Goal: Transaction & Acquisition: Purchase product/service

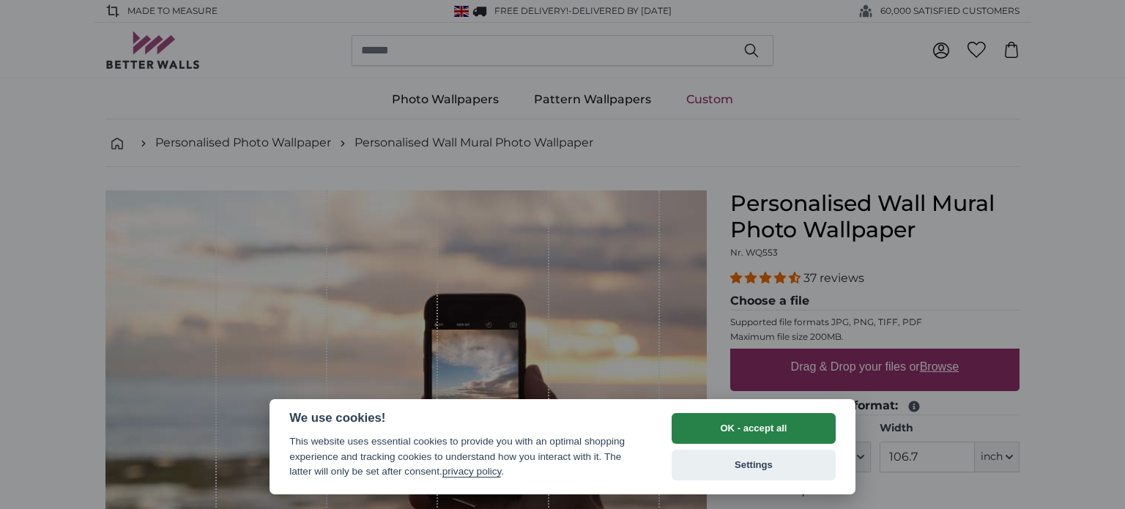
click at [775, 431] on button "OK - accept all" at bounding box center [754, 428] width 164 height 31
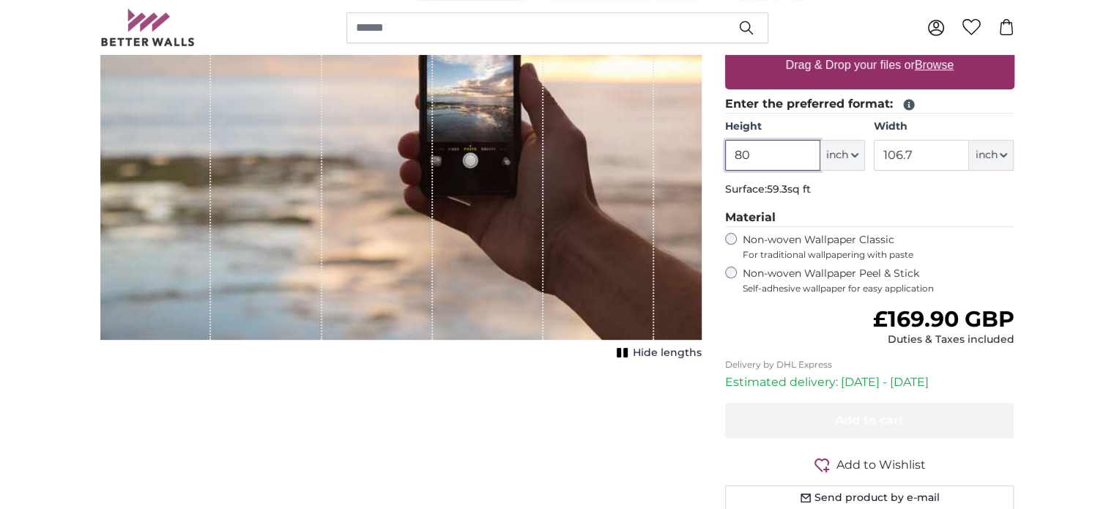
scroll to position [267, 0]
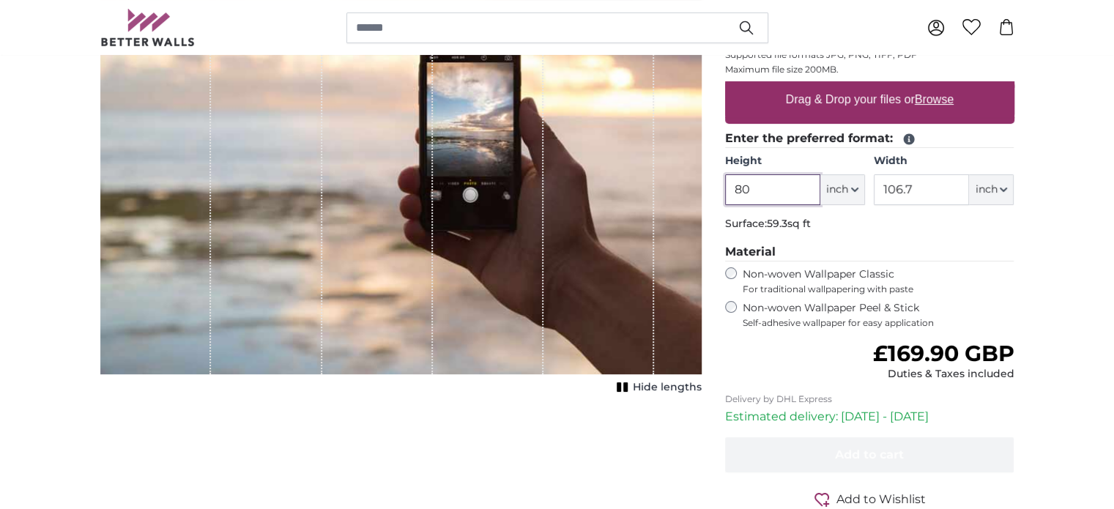
click at [788, 174] on input "80" at bounding box center [772, 189] width 95 height 31
type input "8"
type input "220"
type input "340"
click at [998, 174] on button "inch" at bounding box center [991, 189] width 45 height 31
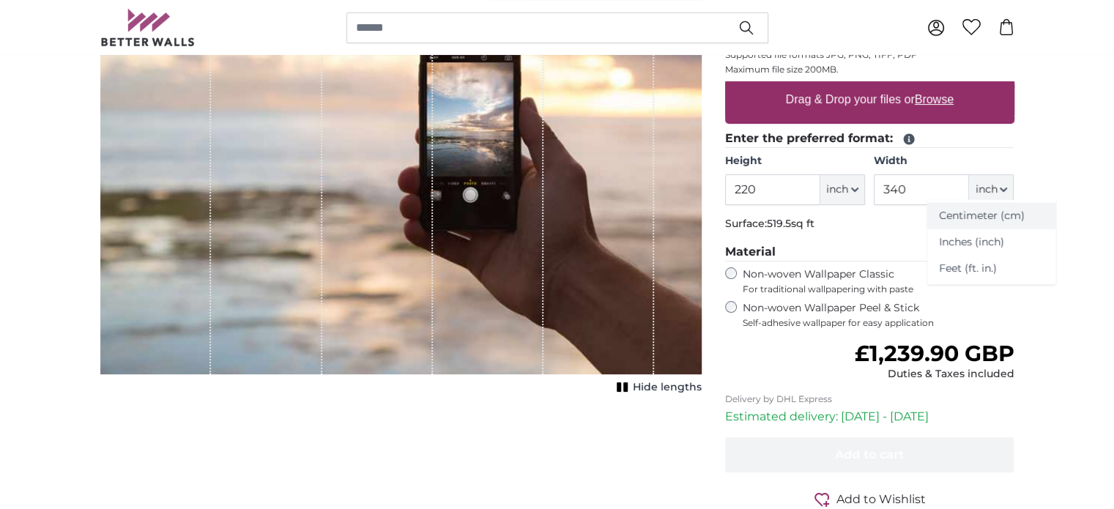
click at [983, 220] on link "Centimeter (cm)" at bounding box center [991, 216] width 129 height 26
type input "203.2"
type input "271.1"
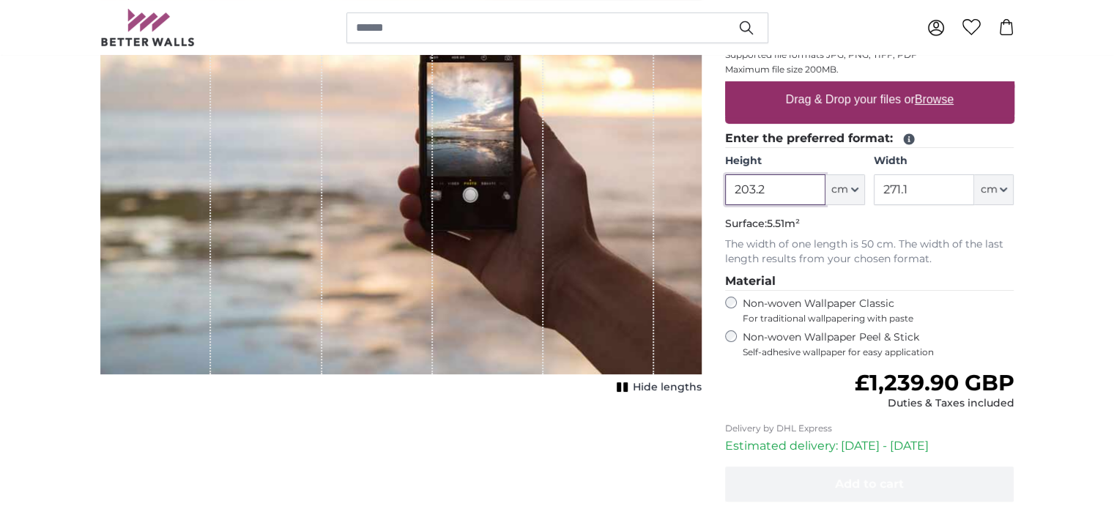
click at [778, 179] on input "203.2" at bounding box center [775, 189] width 100 height 31
type input "220"
type input "340"
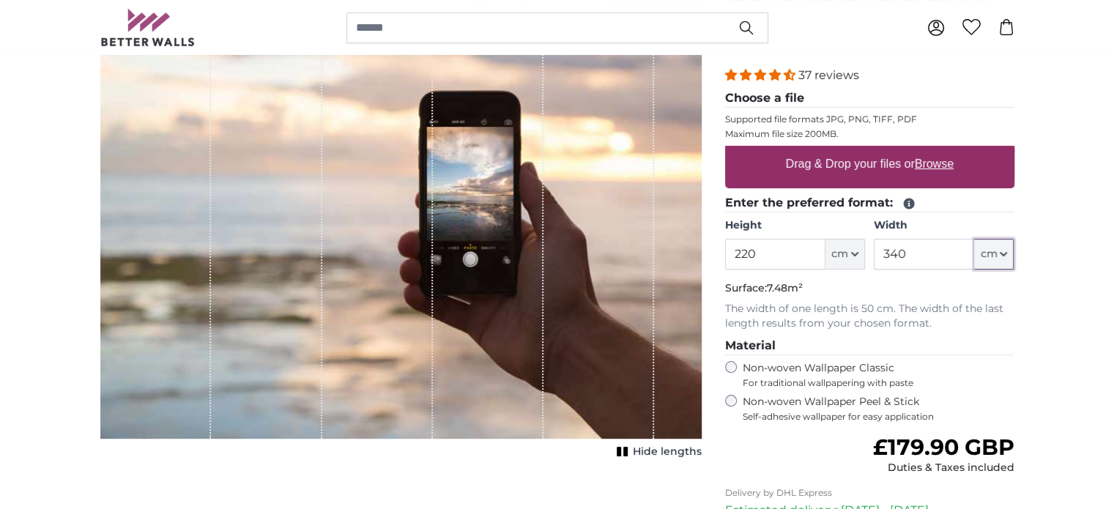
scroll to position [119, 0]
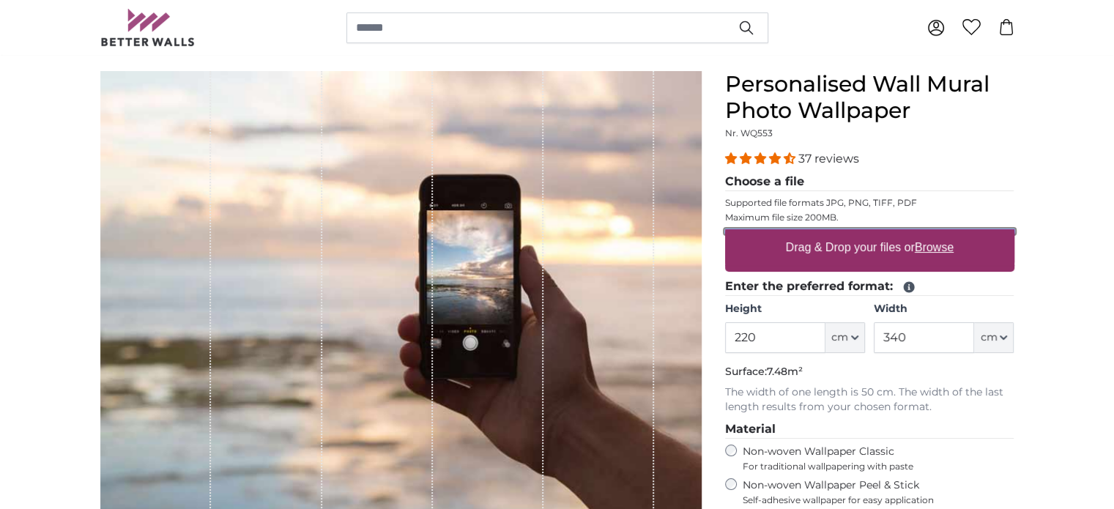
click at [768, 230] on input "Drag & Drop your files or Browse" at bounding box center [869, 231] width 289 height 4
type input "**********"
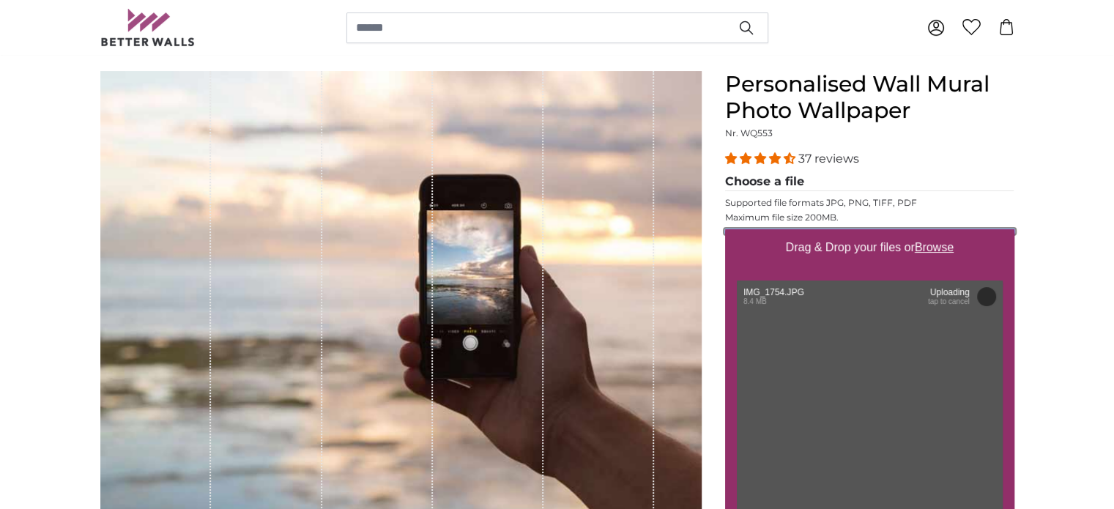
scroll to position [167, 0]
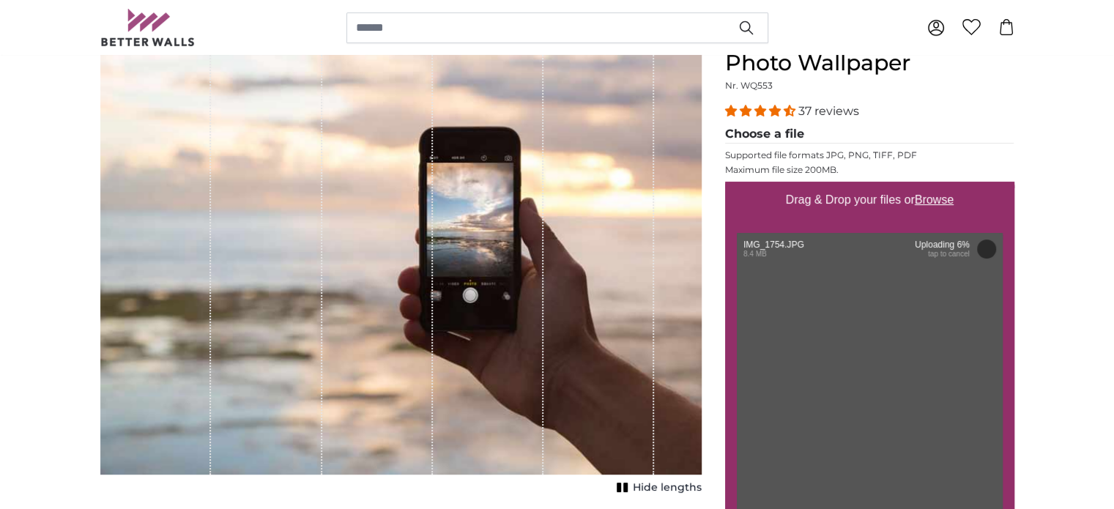
drag, startPoint x: 768, startPoint y: 283, endPoint x: 970, endPoint y: 240, distance: 206.7
click at [970, 240] on div "Drag & Drop your files or Browse IMG_1754.JPG Remove Retry Remove Upload Cancel…" at bounding box center [869, 356] width 289 height 348
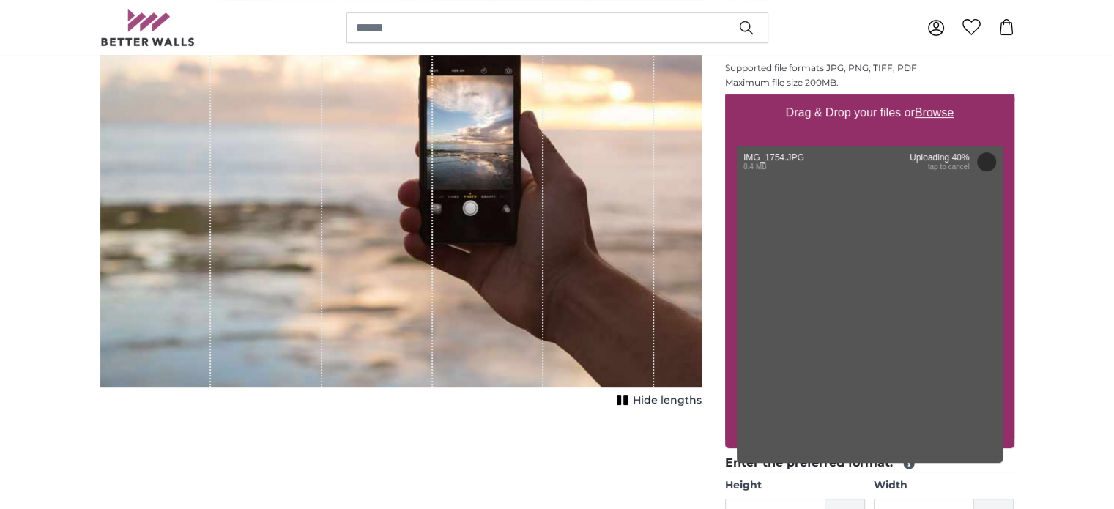
scroll to position [223, 0]
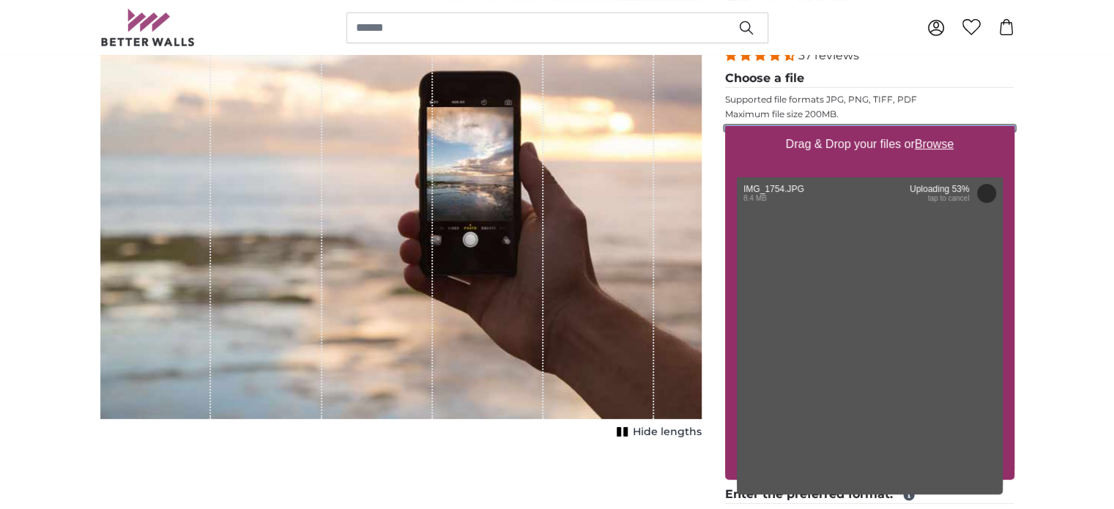
click at [782, 130] on input "Drag & Drop your files or Browse" at bounding box center [869, 128] width 289 height 4
type input "200"
type input "454"
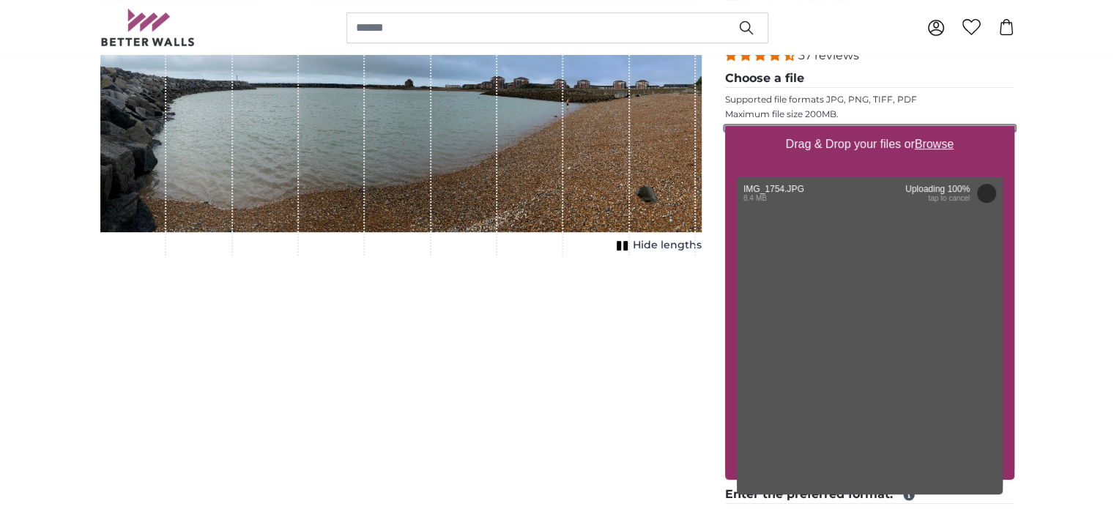
type input "**********"
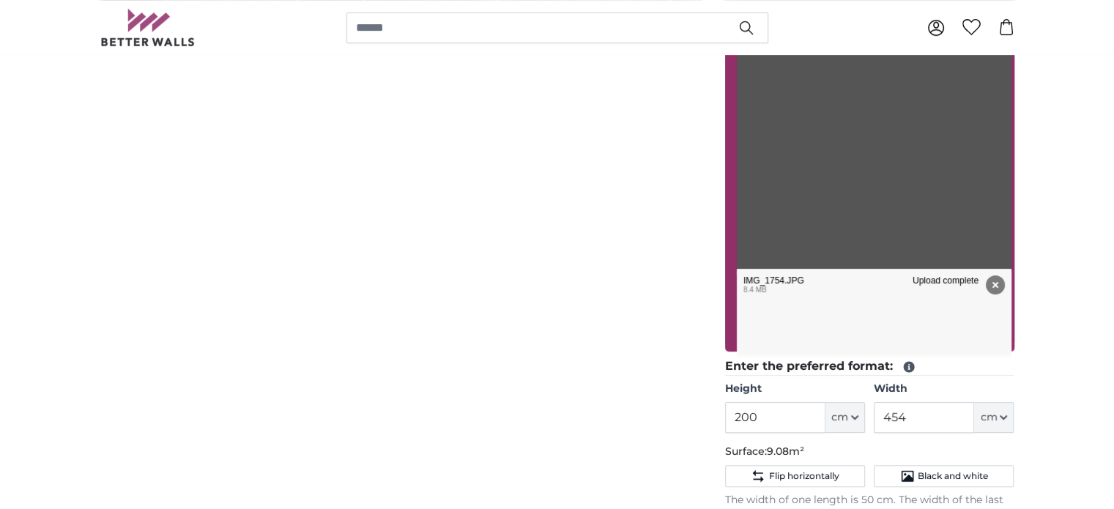
scroll to position [445, 0]
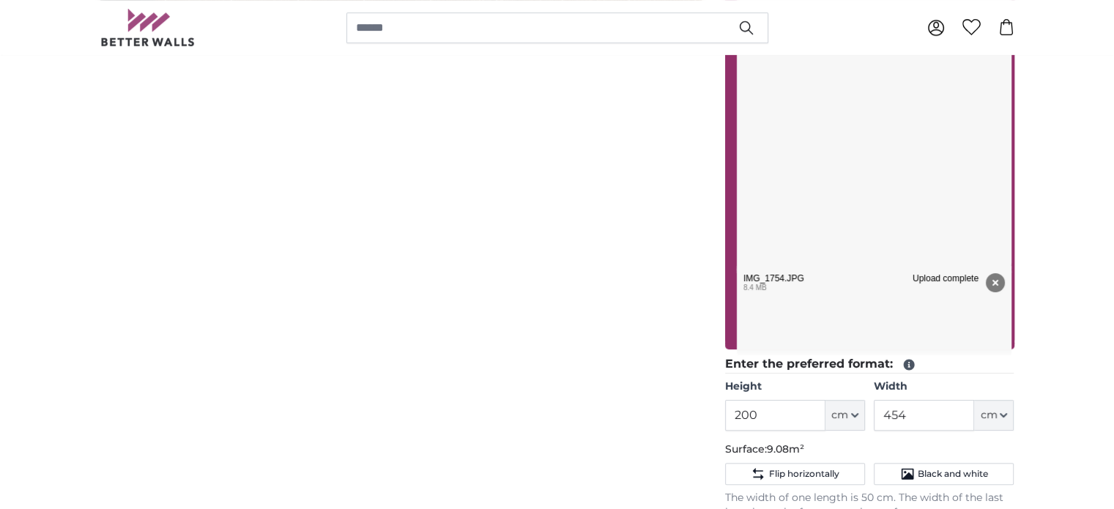
click at [765, 355] on ul "IMG_1754.JPG Remove Retry Remove Upload Cancel Retry Remove IMG_1754.JPG edit 8…" at bounding box center [874, 153] width 280 height 403
click at [757, 355] on ul "IMG_1754.JPG Remove Retry Remove Upload Cancel Retry Remove IMG_1754.JPG edit 8…" at bounding box center [874, 153] width 280 height 403
click at [859, 355] on ul "IMG_1754.JPG Remove Retry Remove Upload Cancel Retry Remove IMG_1754.JPG edit 8…" at bounding box center [874, 153] width 280 height 403
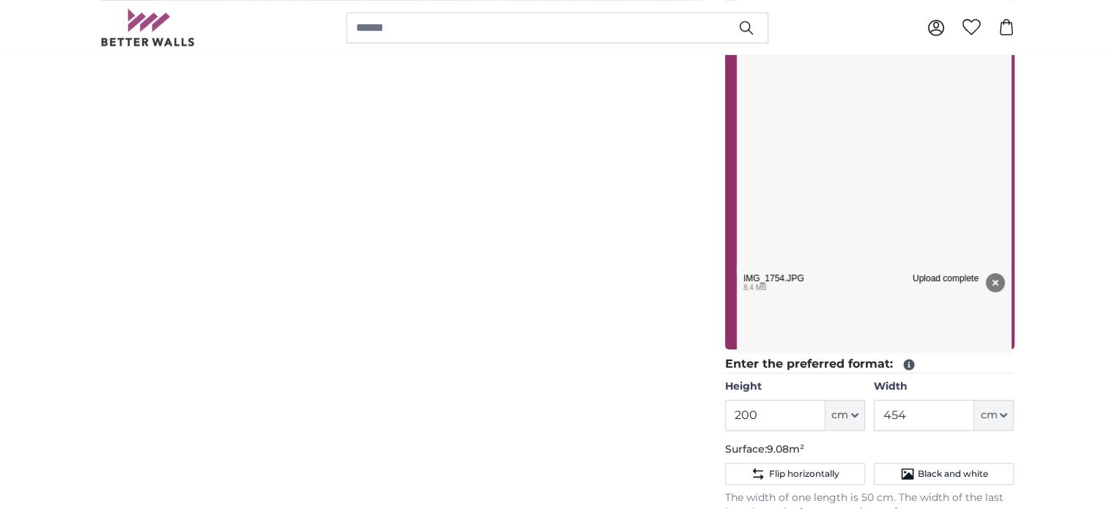
drag, startPoint x: 803, startPoint y: 395, endPoint x: 990, endPoint y: 278, distance: 221.1
click at [990, 278] on ul "IMG_1754.JPG Remove Retry Remove Upload Cancel Retry Remove IMG_1754.JPG edit 8…" at bounding box center [874, 153] width 280 height 403
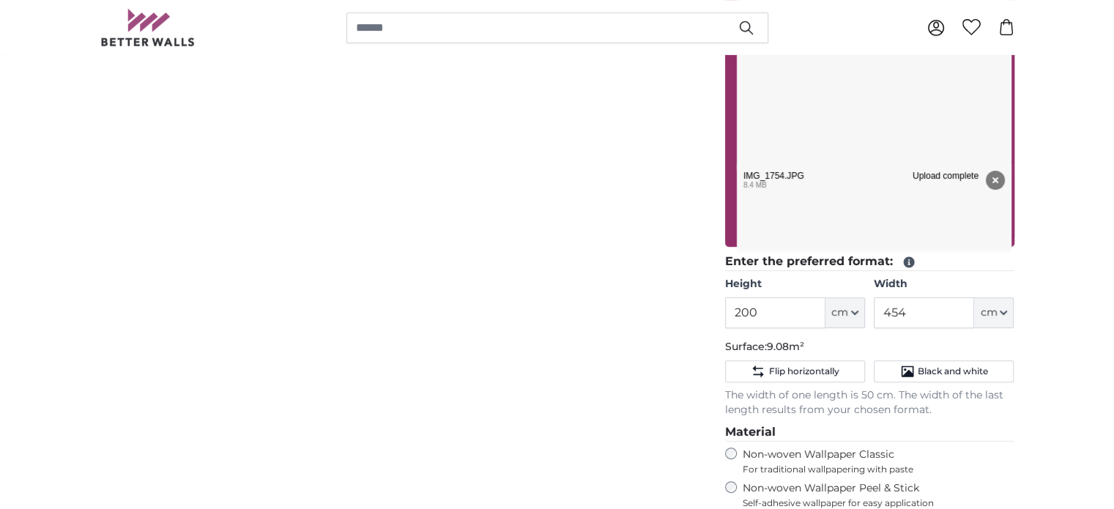
scroll to position [548, 0]
click at [741, 252] on ul "IMG_1754.JPG Remove Retry Remove Upload Cancel Retry Remove IMG_1754.JPG edit 8…" at bounding box center [874, 50] width 280 height 403
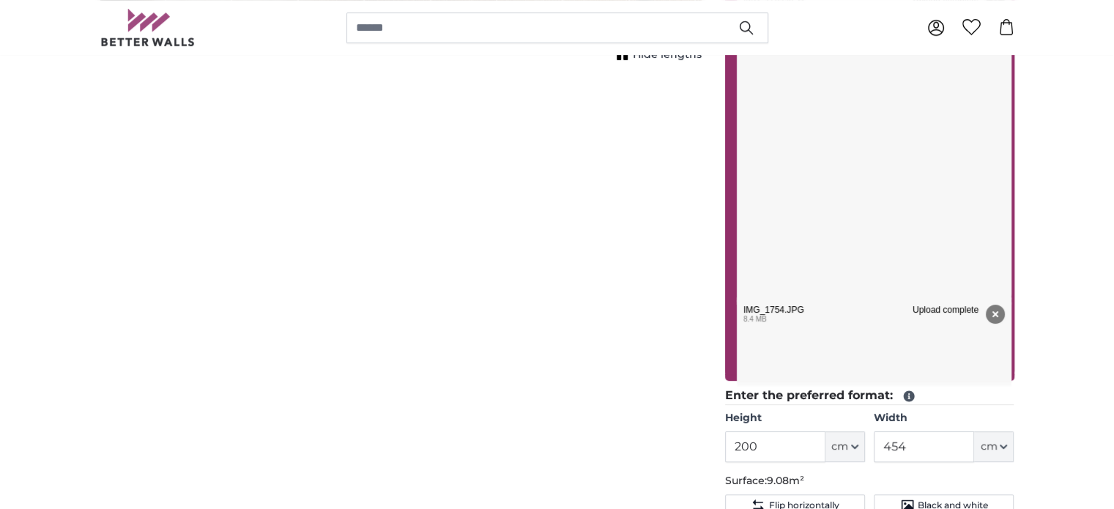
scroll to position [412, 0]
click at [922, 387] on ul "IMG_1754.JPG Remove Retry Remove Upload Cancel Retry Remove IMG_1754.JPG edit 8…" at bounding box center [874, 186] width 280 height 403
click at [898, 387] on ul "IMG_1754.JPG Remove Retry Remove Upload Cancel Retry Remove IMG_1754.JPG edit 8…" at bounding box center [874, 186] width 280 height 403
drag, startPoint x: 898, startPoint y: 430, endPoint x: 983, endPoint y: 270, distance: 180.8
click at [983, 270] on ul "IMG_1754.JPG Remove Retry Remove Upload Cancel Retry Remove IMG_1754.JPG edit 8…" at bounding box center [874, 186] width 280 height 403
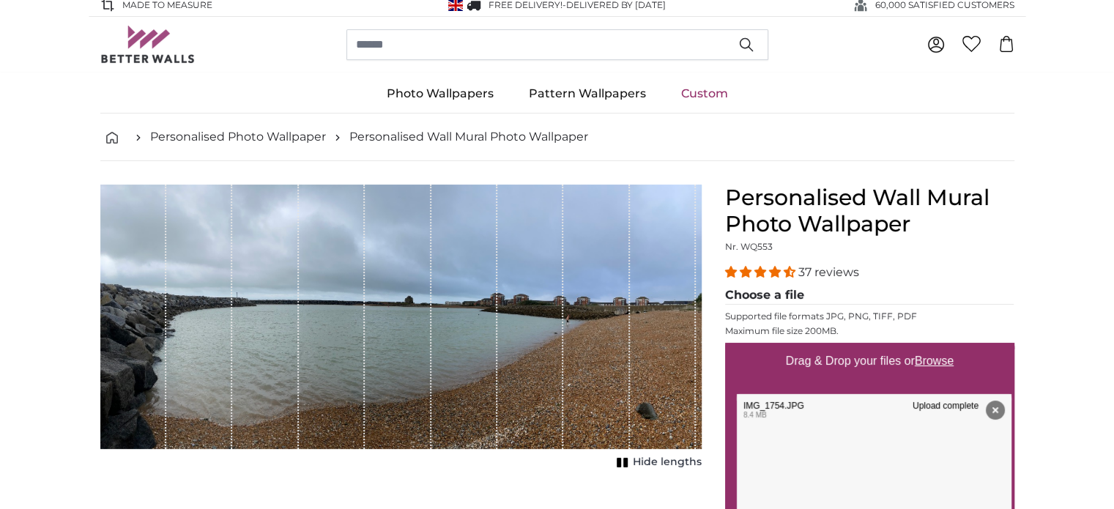
scroll to position [4, 0]
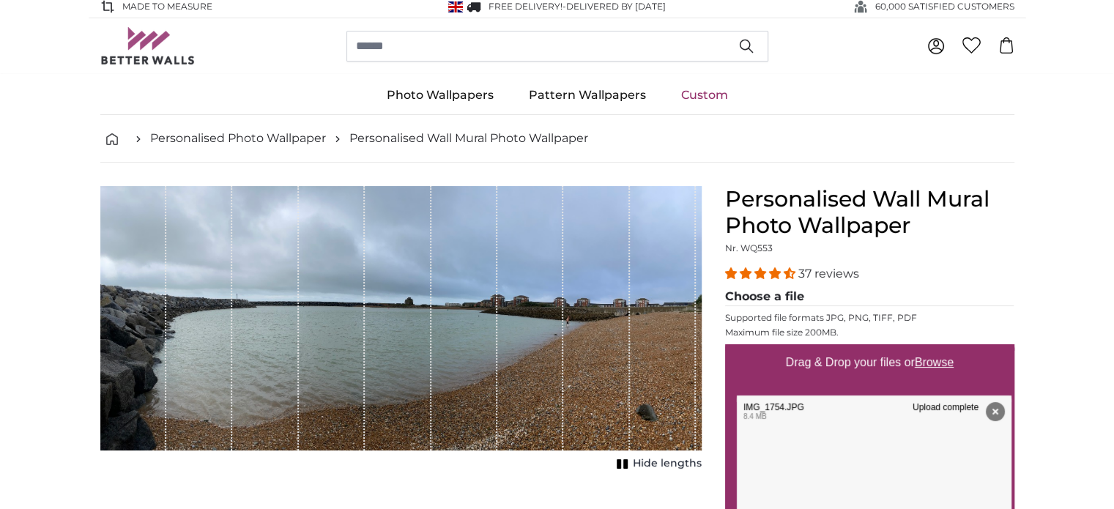
drag, startPoint x: 489, startPoint y: 287, endPoint x: 472, endPoint y: 314, distance: 31.9
click at [472, 314] on div "1 of 1" at bounding box center [464, 318] width 66 height 264
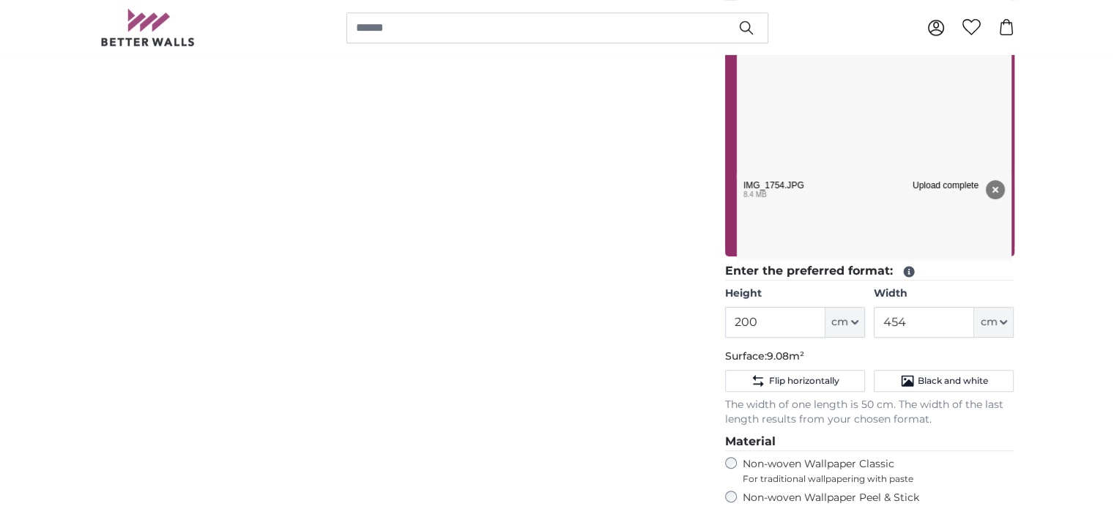
scroll to position [598, 0]
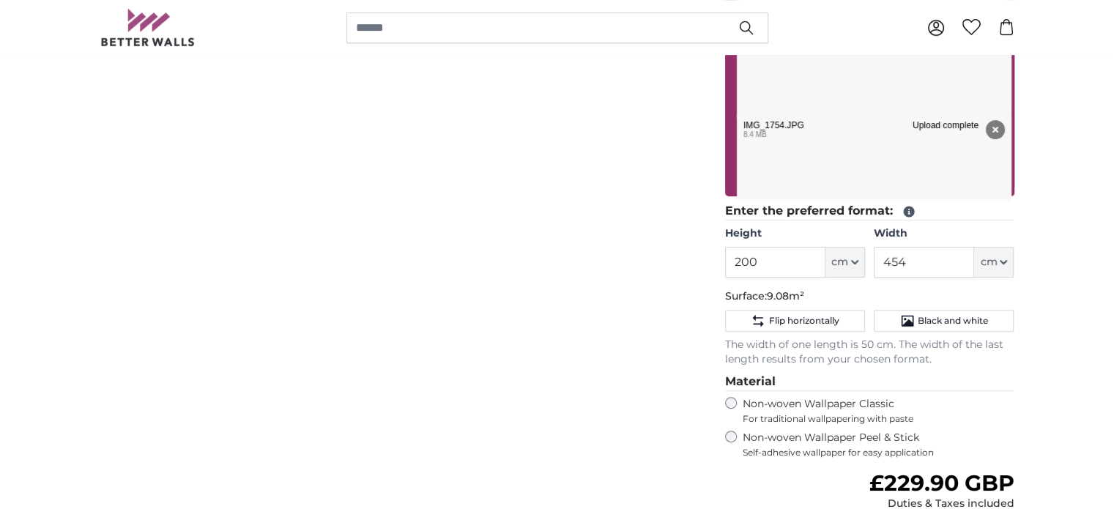
drag, startPoint x: 792, startPoint y: 252, endPoint x: 844, endPoint y: 241, distance: 53.1
click at [844, 202] on ul "IMG_1754.JPG Remove Retry Remove Upload Cancel Retry Remove IMG_1754.JPG edit 8…" at bounding box center [874, 0] width 280 height 403
click at [752, 202] on ul "IMG_1754.JPG Remove Retry Remove Upload Cancel Retry Remove IMG_1754.JPG edit 8…" at bounding box center [874, 0] width 280 height 403
click at [751, 202] on ul "IMG_1754.JPG Remove Retry Remove Upload Cancel Retry Remove IMG_1754.JPG edit 8…" at bounding box center [874, 0] width 280 height 403
click at [992, 133] on icon "button" at bounding box center [995, 130] width 6 height 6
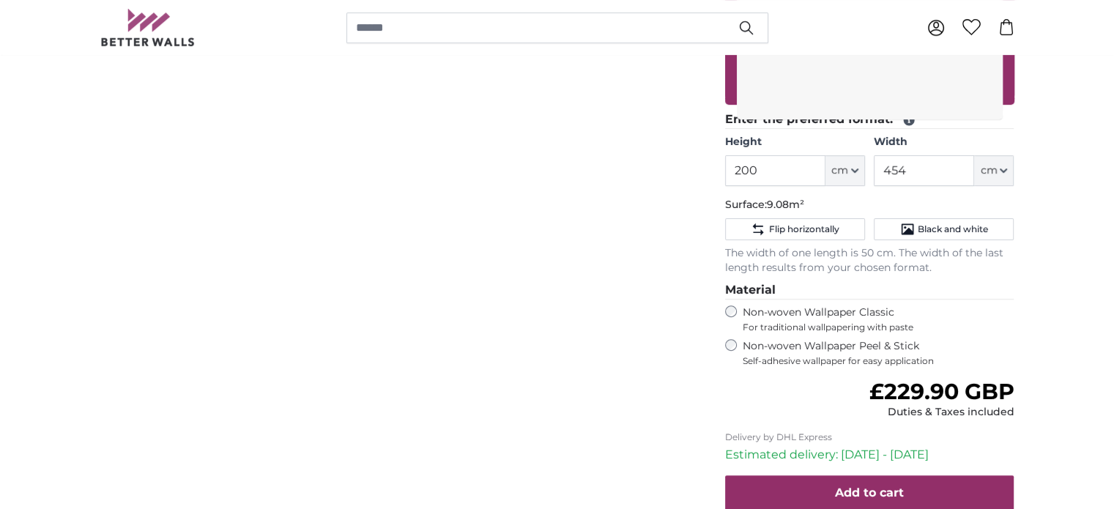
click at [774, 223] on button "Flip horizontally" at bounding box center [795, 229] width 140 height 22
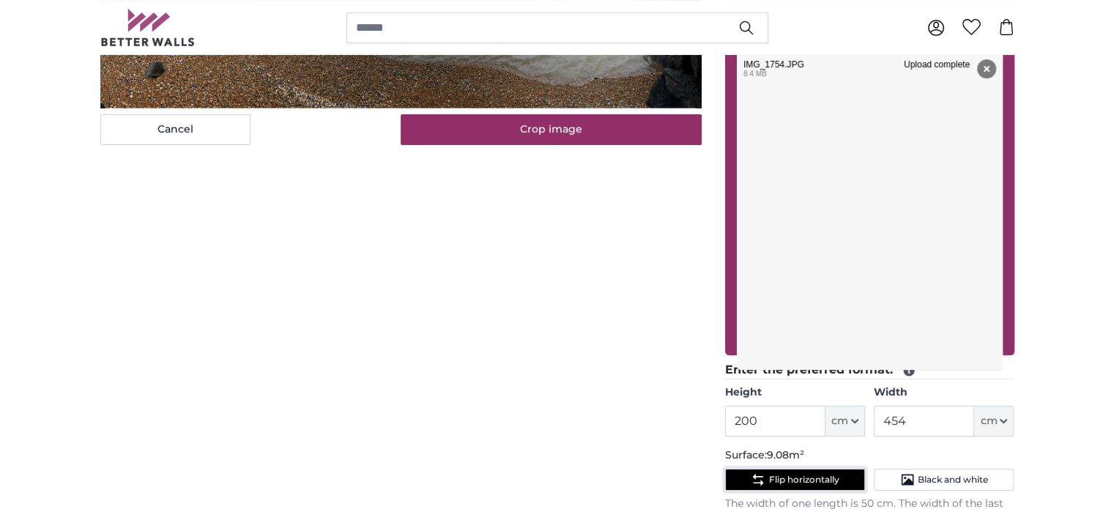
scroll to position [542, 0]
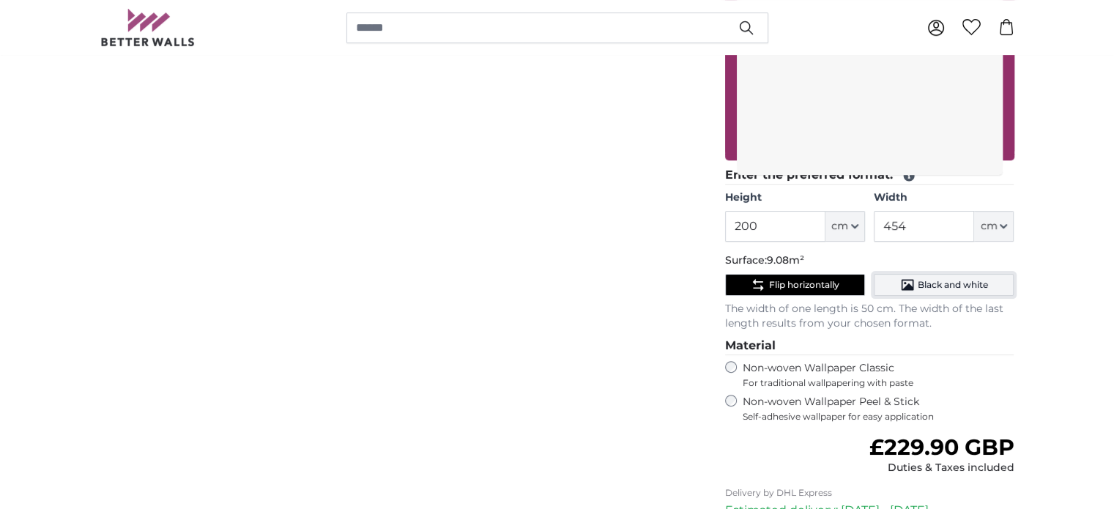
click at [933, 279] on span "Black and white" at bounding box center [953, 285] width 70 height 12
click at [815, 279] on span "Flip horizontally" at bounding box center [803, 285] width 70 height 12
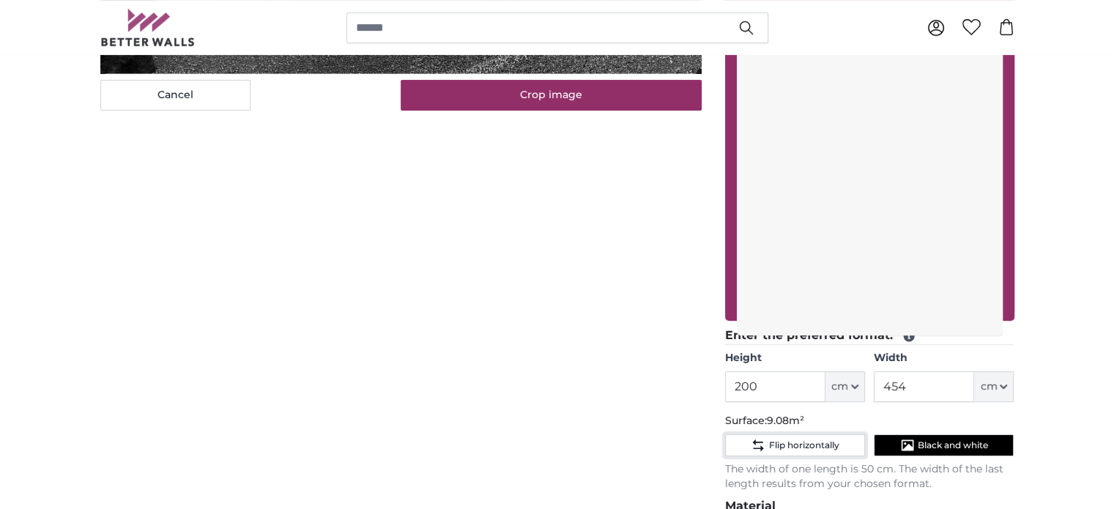
scroll to position [382, 0]
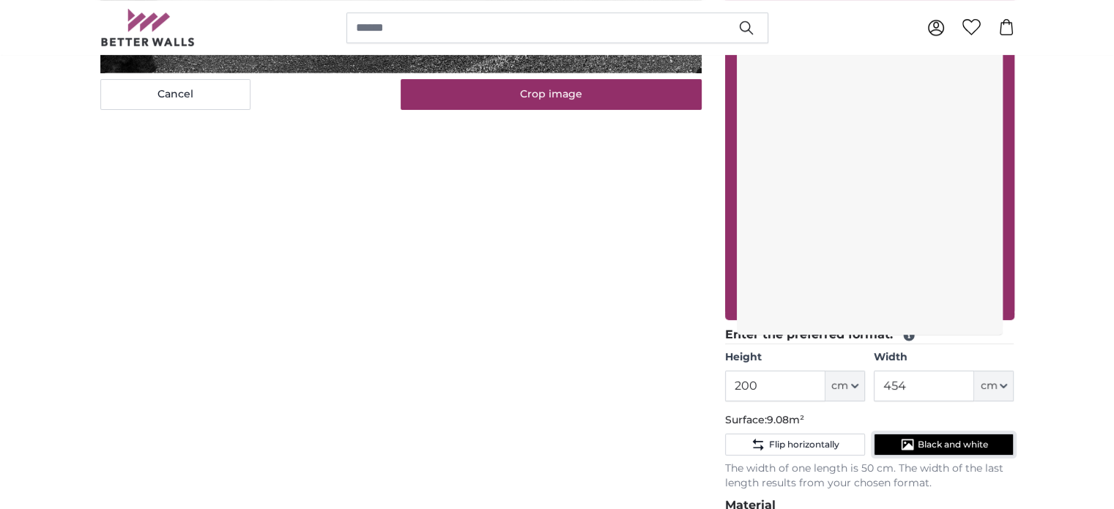
click at [926, 439] on span "Black and white" at bounding box center [953, 445] width 70 height 12
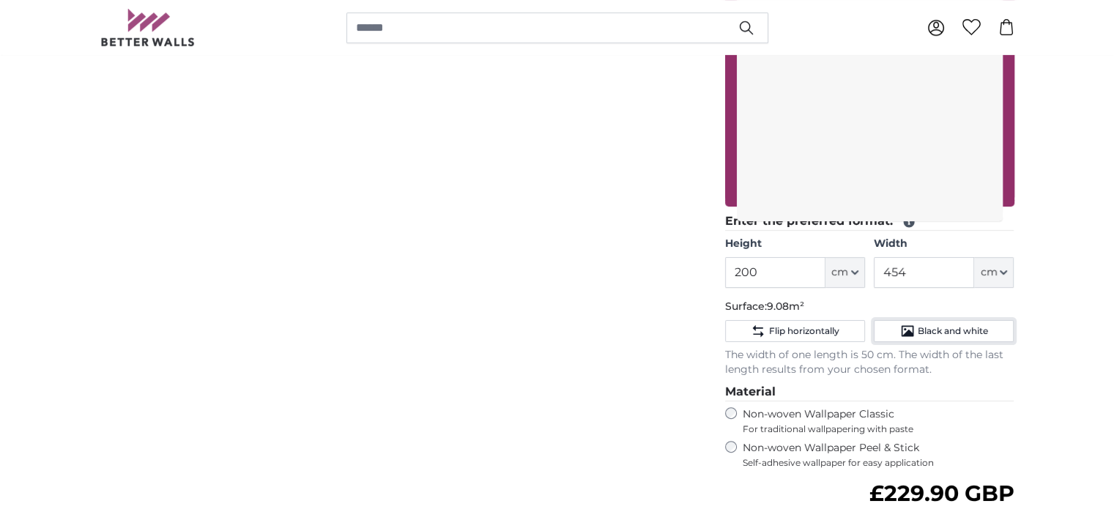
scroll to position [598, 0]
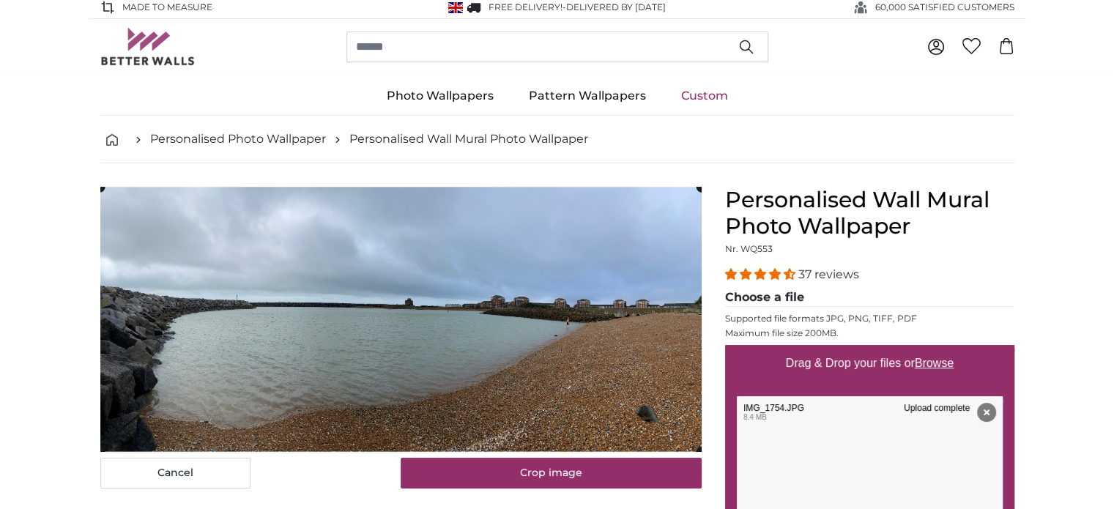
scroll to position [1, 0]
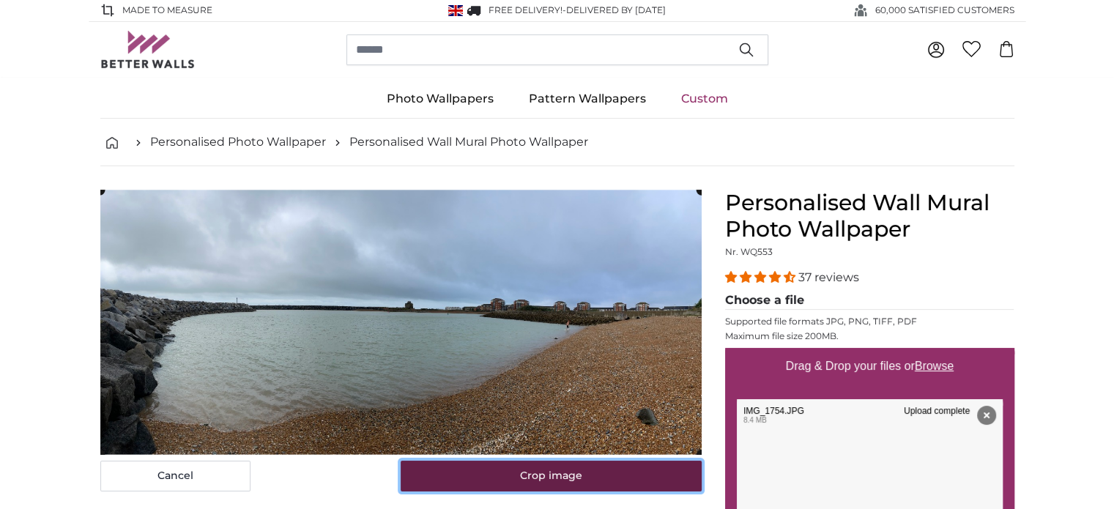
click at [534, 470] on button "Crop image" at bounding box center [551, 476] width 301 height 31
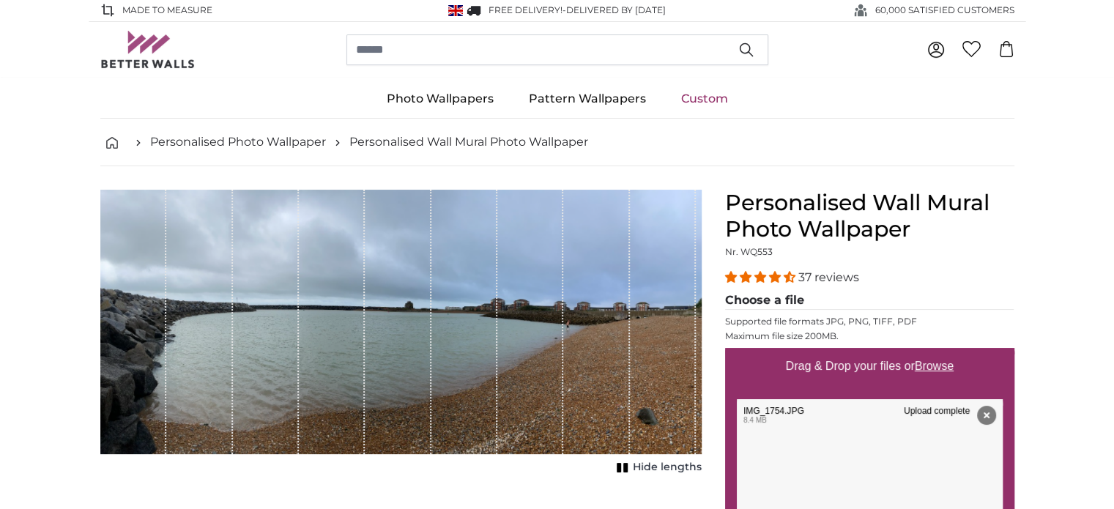
scroll to position [103, 0]
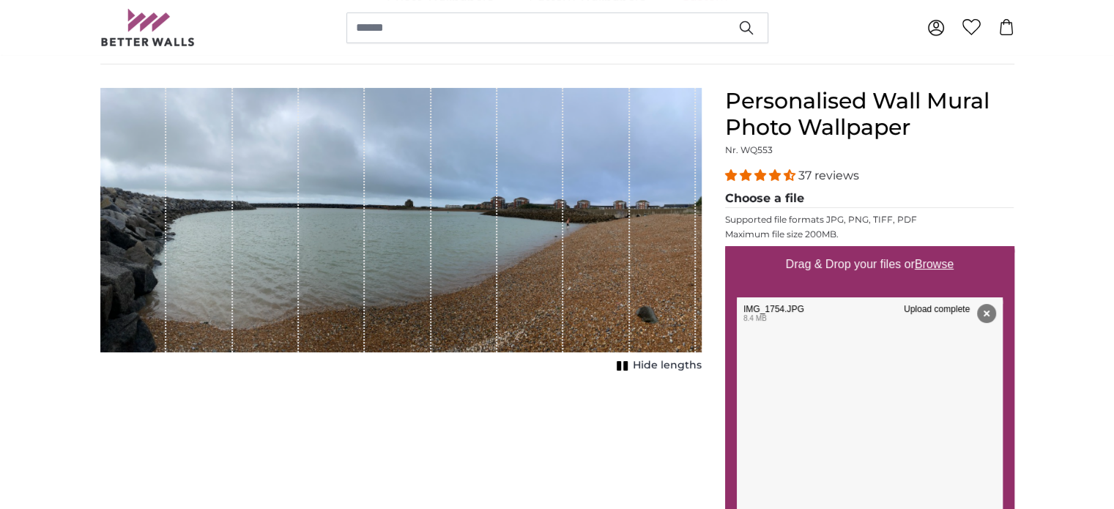
click at [630, 303] on div "1 of 1" at bounding box center [663, 220] width 66 height 264
click at [628, 301] on div "1 of 1" at bounding box center [596, 220] width 66 height 264
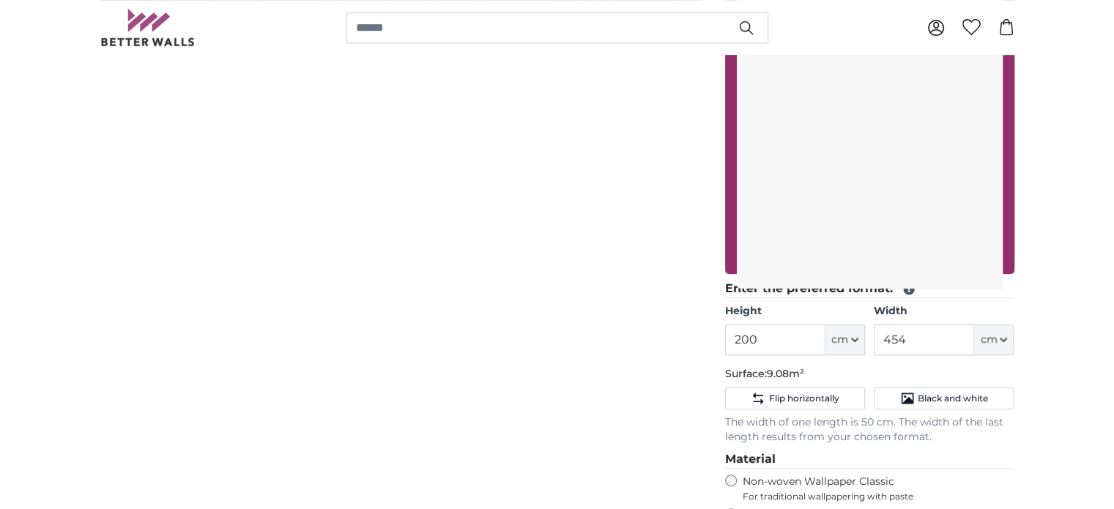
scroll to position [559, 0]
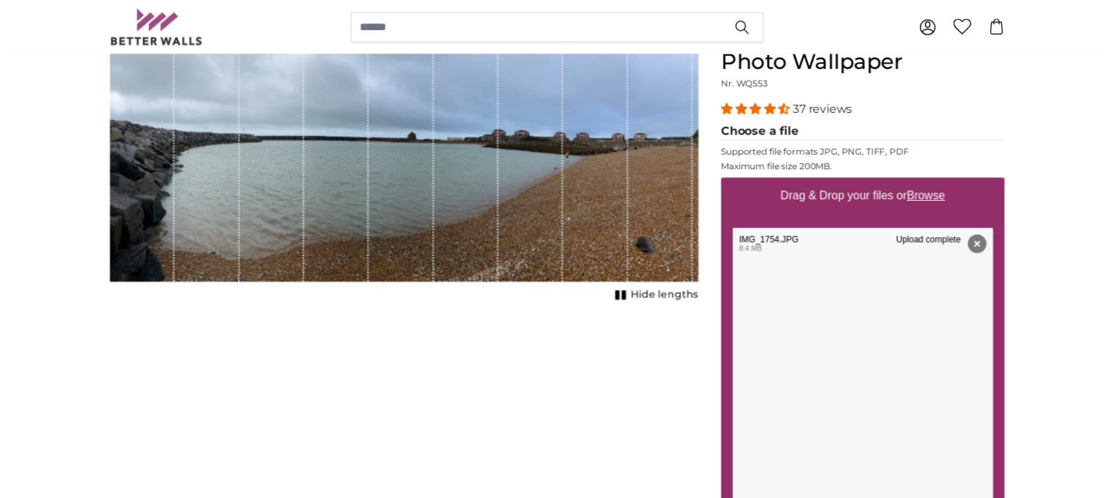
scroll to position [61, 0]
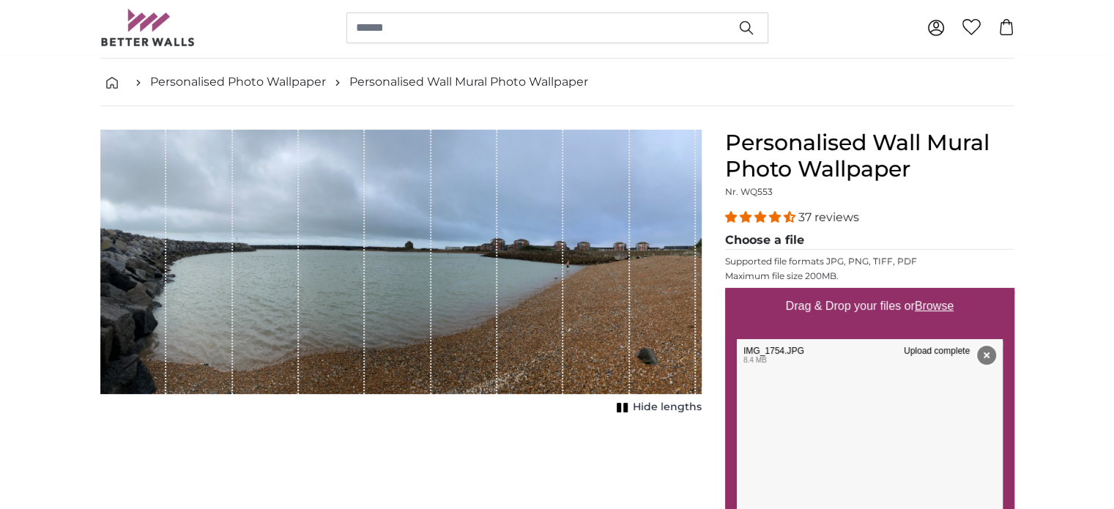
click at [976, 365] on icon "button" at bounding box center [985, 355] width 19 height 19
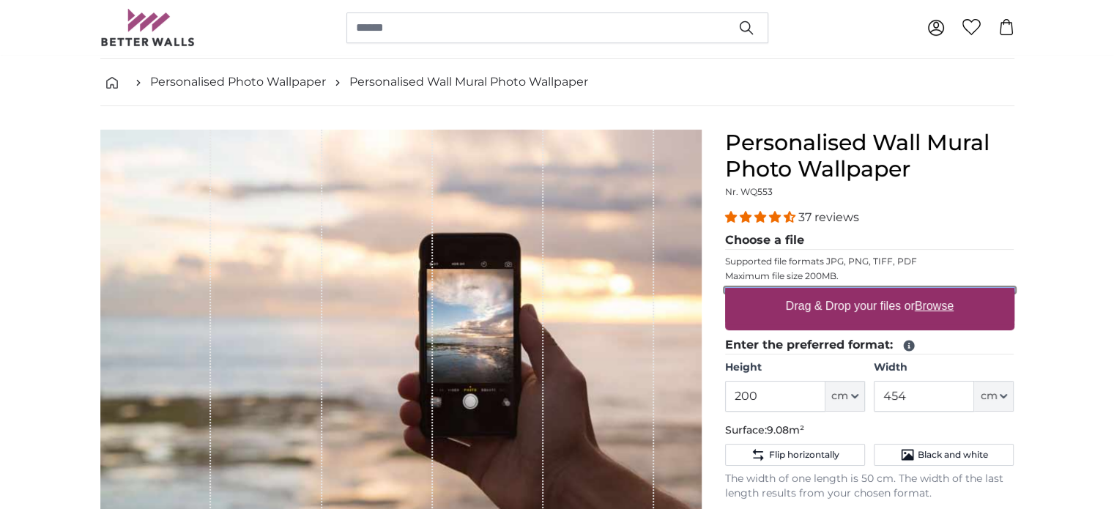
click at [762, 292] on input "Drag & Drop your files or Browse" at bounding box center [869, 290] width 289 height 4
type input "**********"
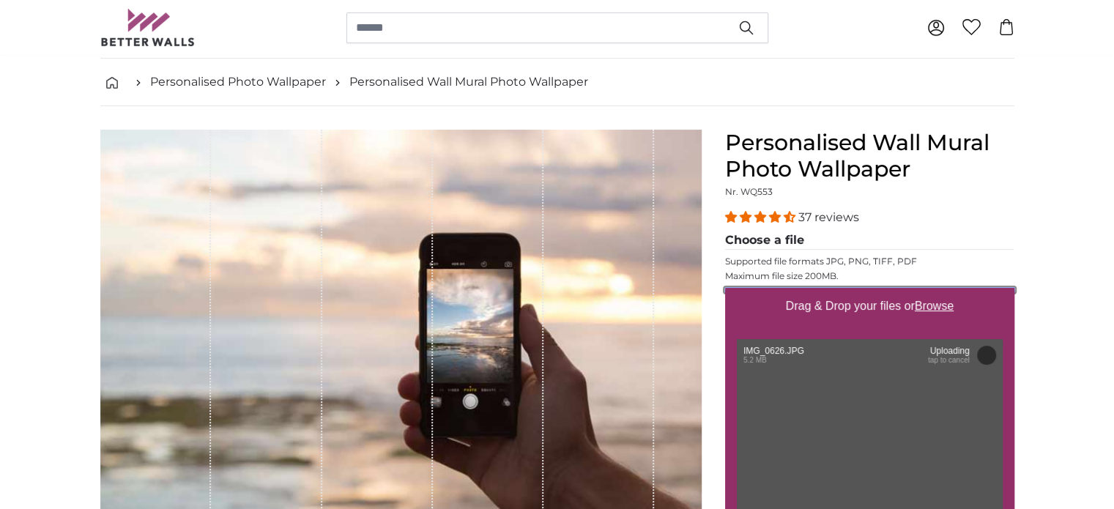
click at [766, 292] on input "Drag & Drop your files or Browse" at bounding box center [869, 290] width 289 height 4
type input "200"
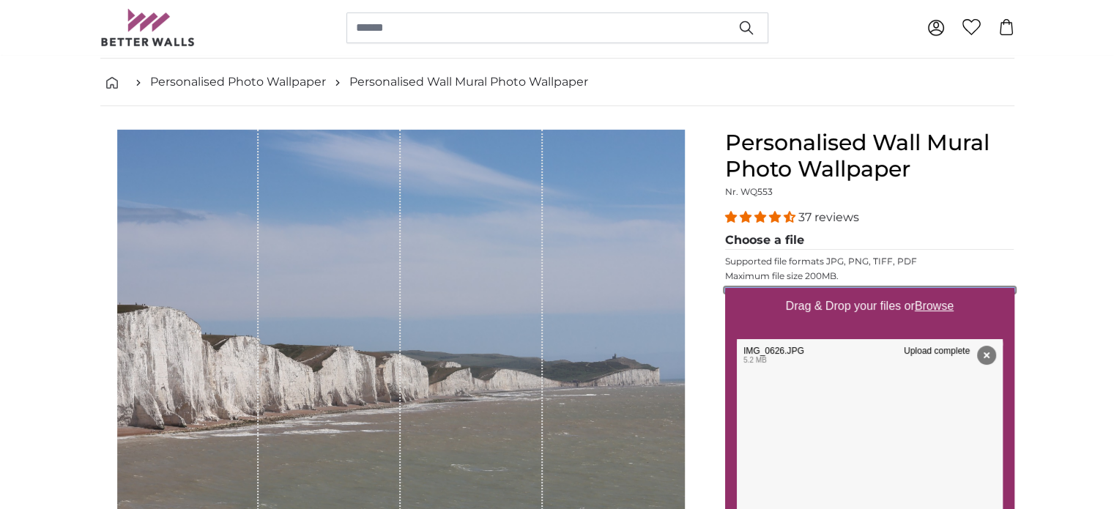
type input "**********"
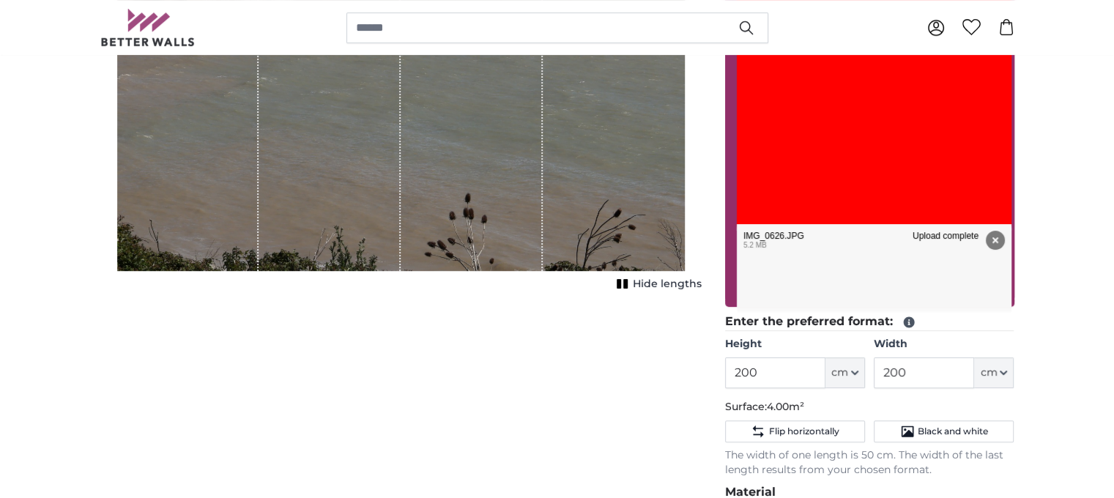
scroll to position [542, 0]
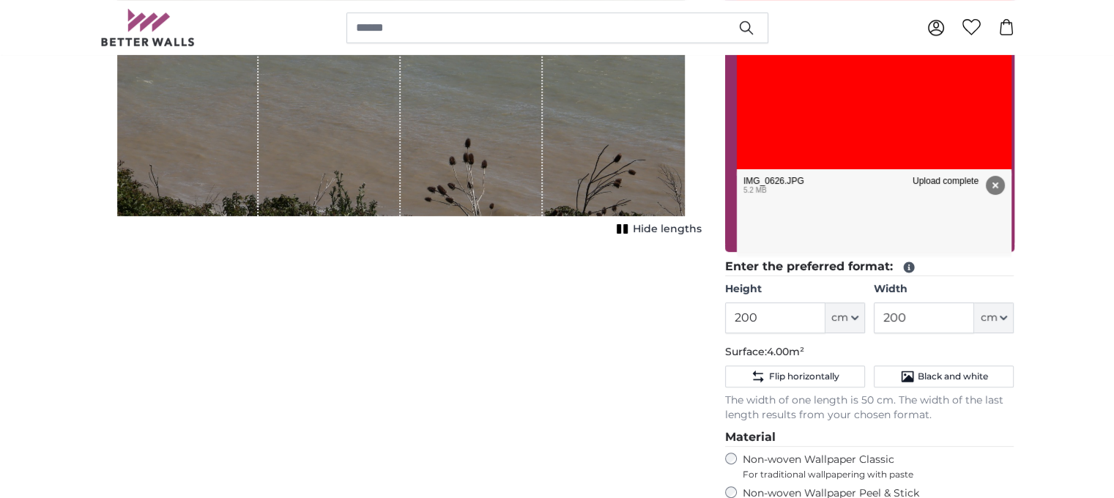
click at [799, 258] on ul "Remove Retry Remove Upload Cancel Retry Remove Water_Lilies_by_Claude_Monet.jpg…" at bounding box center [874, 56] width 280 height 403
click at [847, 258] on ul "Remove Retry Remove Upload Cancel Retry Remove Water_Lilies_by_Claude_Monet.jpg…" at bounding box center [874, 56] width 280 height 403
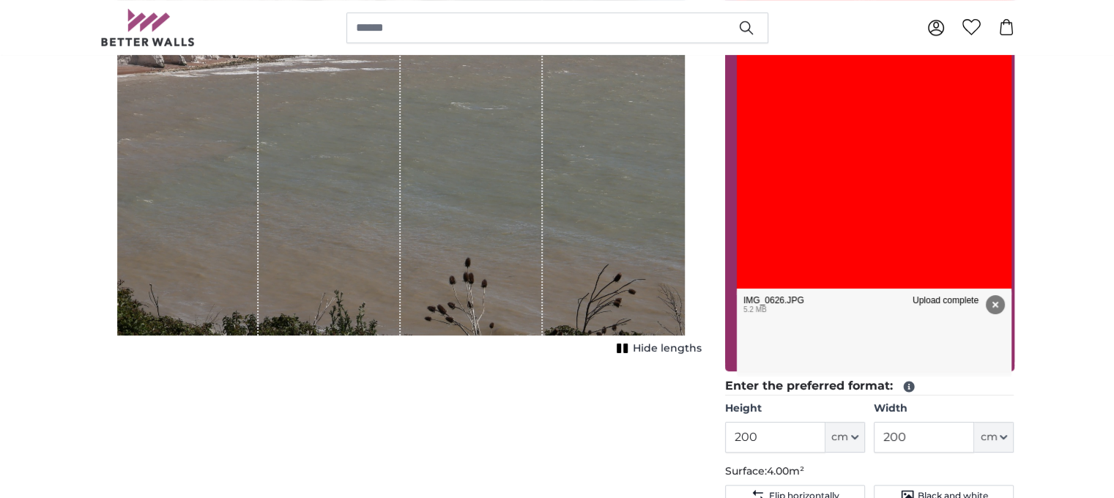
scroll to position [562, 0]
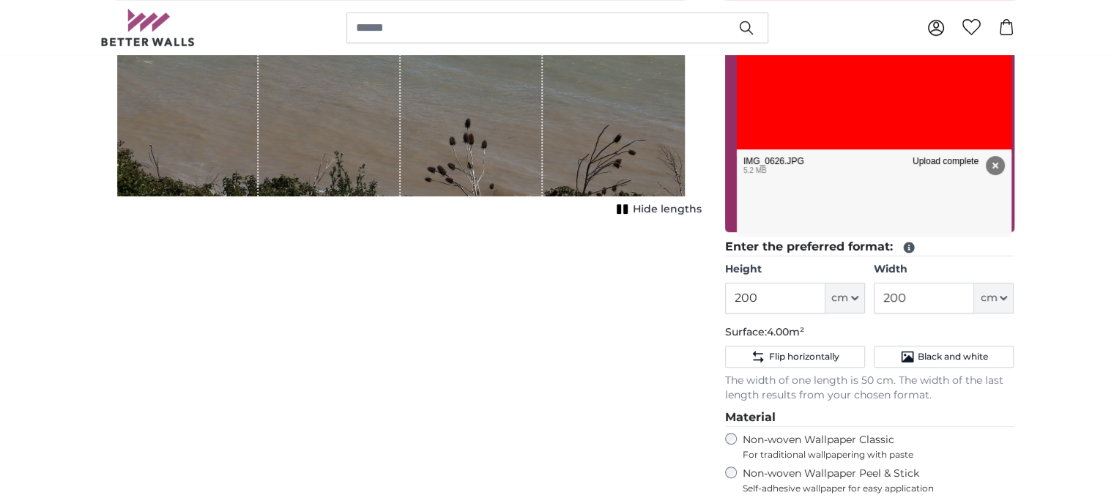
click at [910, 234] on ul "Remove Retry Remove Upload Cancel Retry Remove Water_Lilies_by_Claude_Monet.jpg…" at bounding box center [874, 36] width 280 height 403
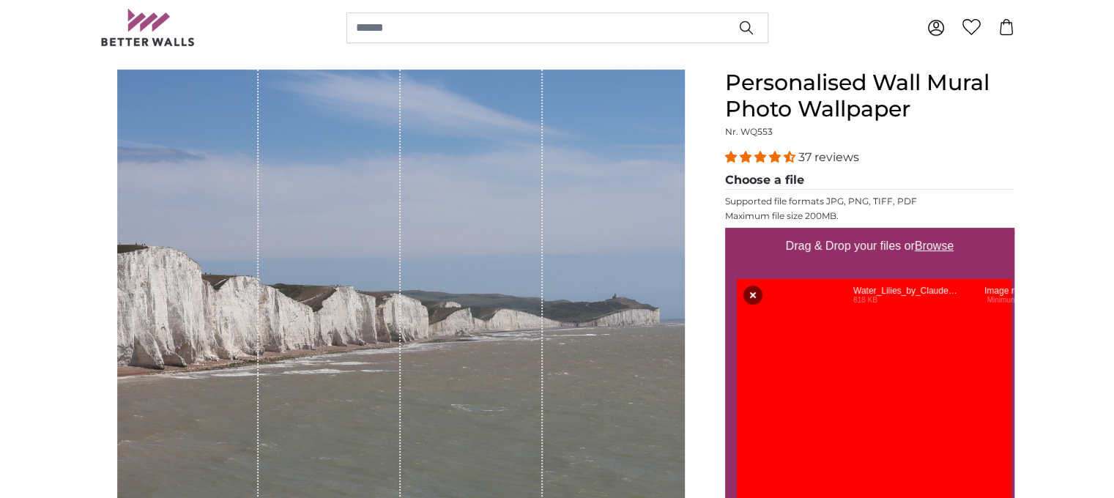
scroll to position [160, 10]
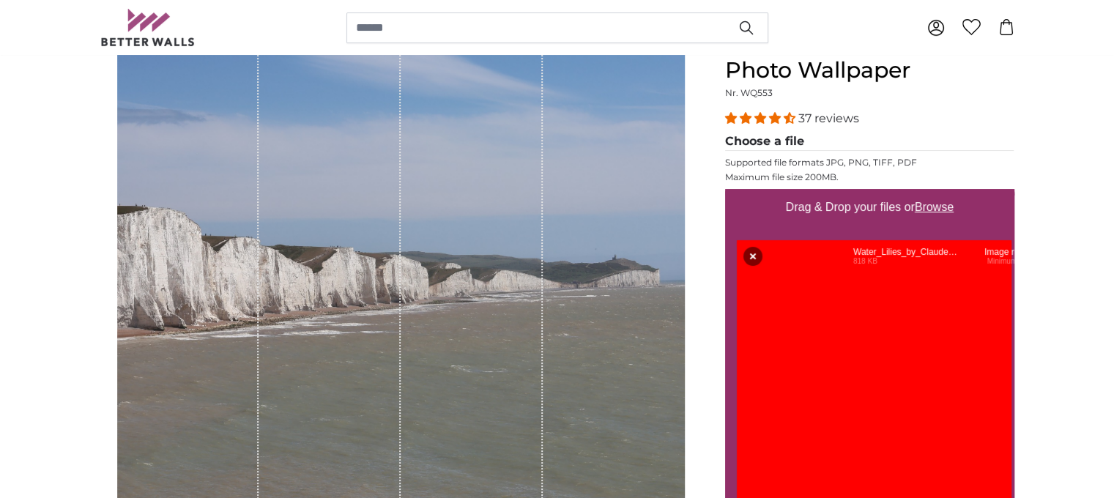
drag, startPoint x: 1072, startPoint y: 254, endPoint x: 1019, endPoint y: 131, distance: 134.1
click at [762, 266] on icon "button" at bounding box center [752, 256] width 19 height 19
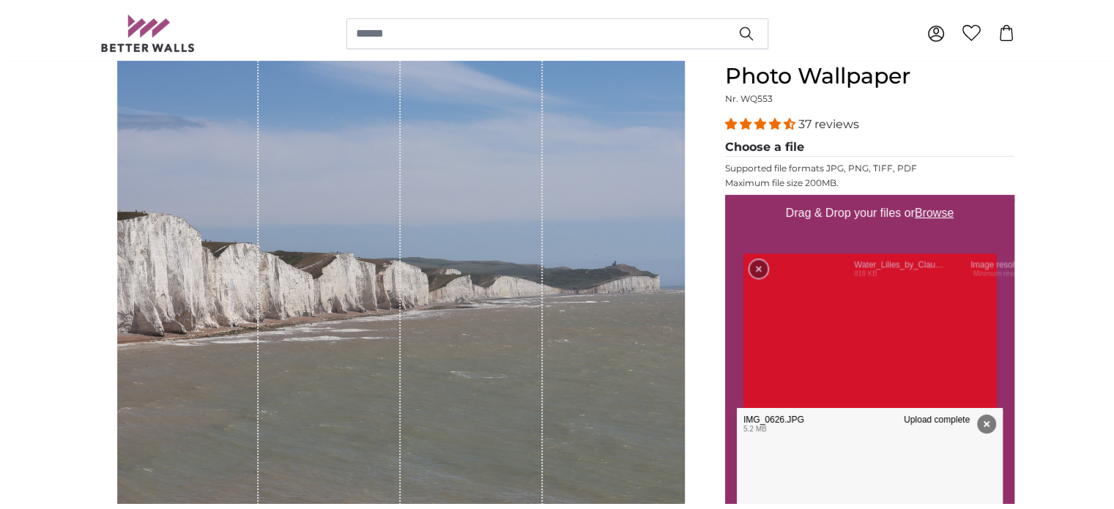
scroll to position [160, 0]
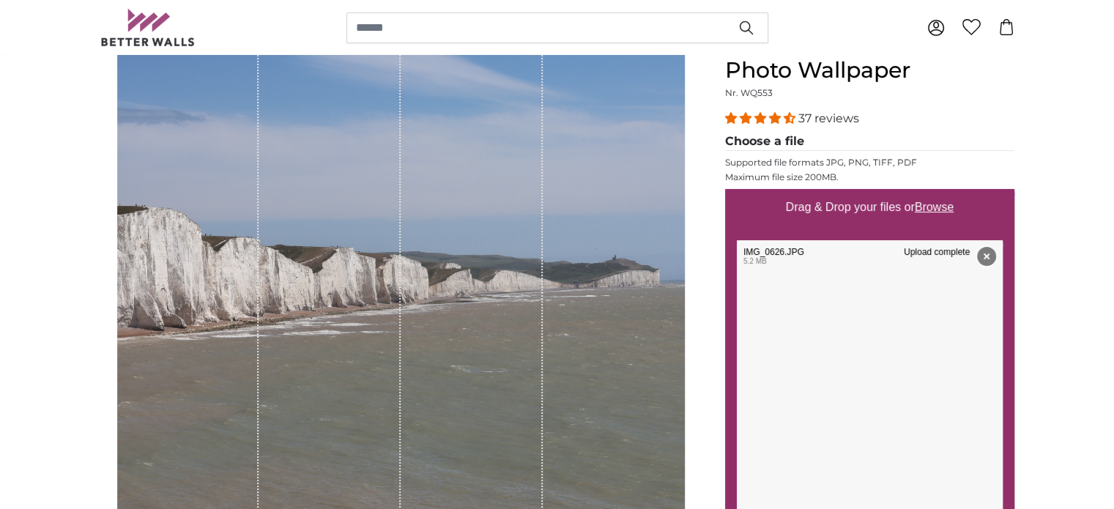
click at [983, 259] on icon "button" at bounding box center [986, 256] width 6 height 6
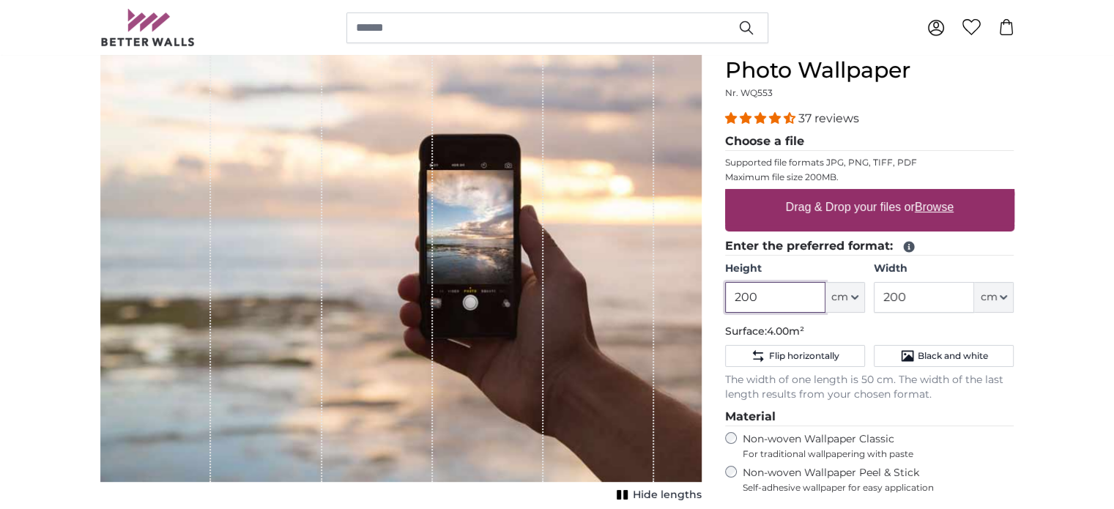
click at [812, 282] on input "200" at bounding box center [775, 297] width 100 height 31
type input "2"
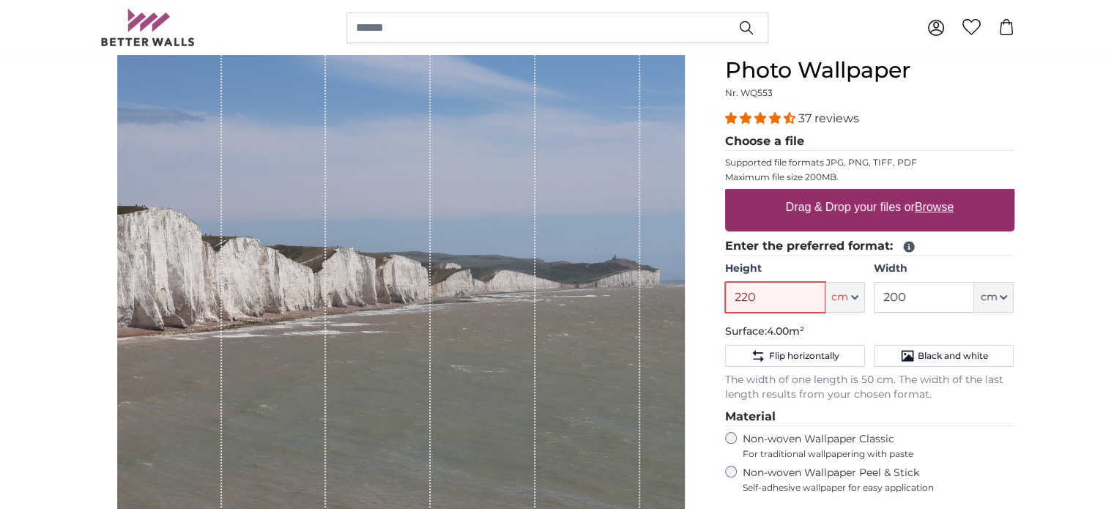
type input "220"
type input "340"
click at [774, 193] on input "Drag & Drop your files or Browse" at bounding box center [869, 191] width 289 height 4
type input "**********"
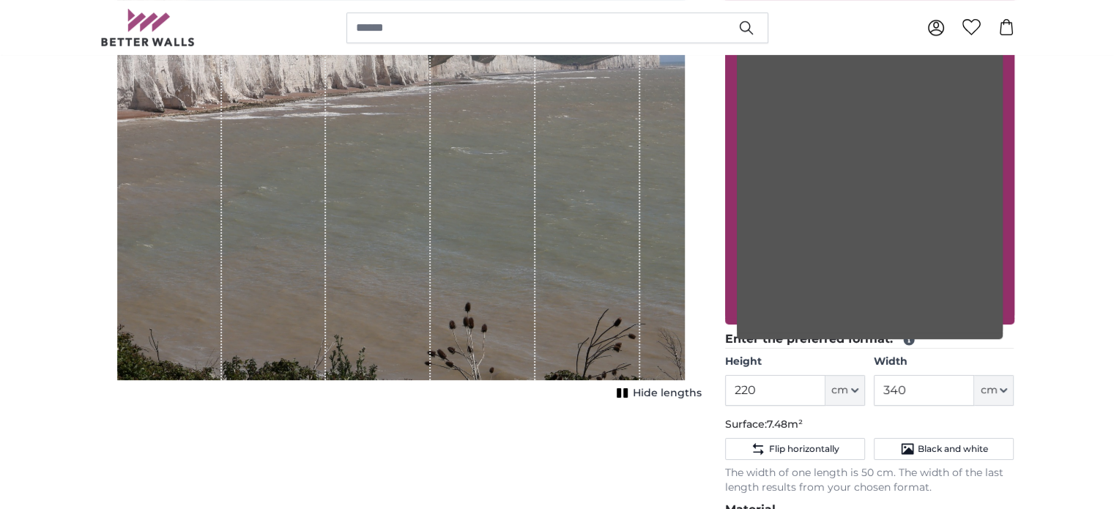
scroll to position [380, 0]
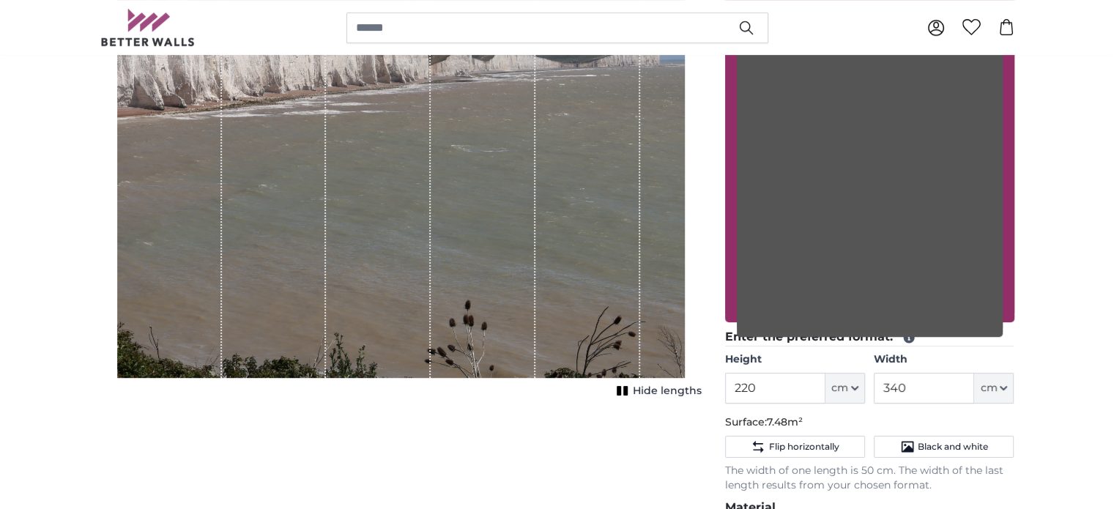
type input "200"
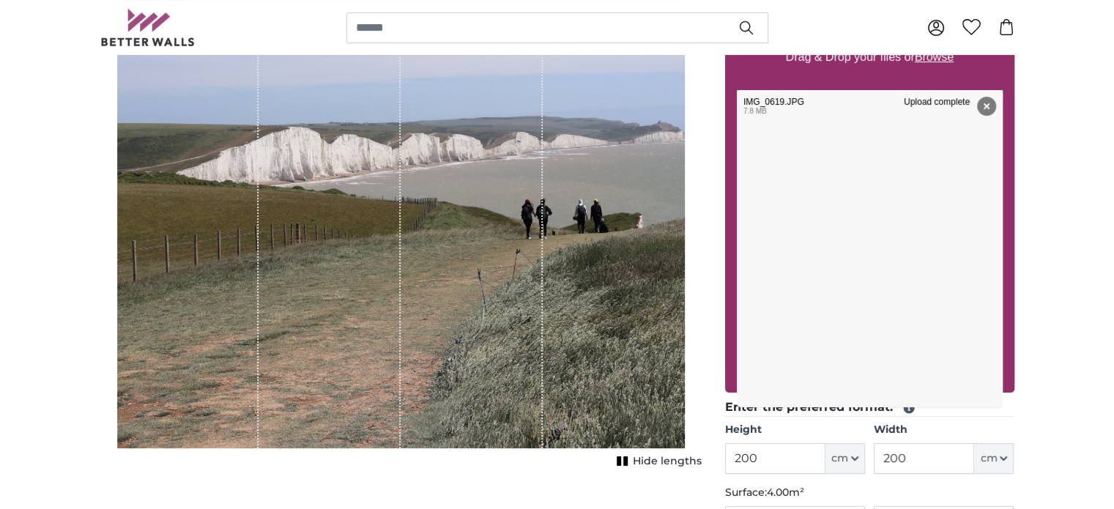
scroll to position [462, 0]
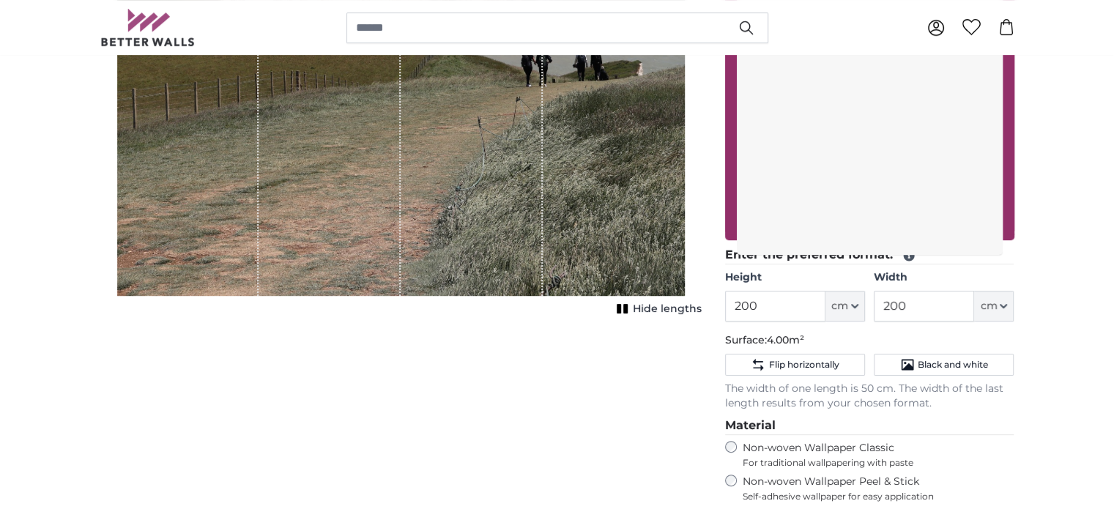
click at [793, 249] on div "Remove Retry Remove Upload Cancel Retry Remove IMG_0619.JPG edit 7.8 MB Upload …" at bounding box center [870, 93] width 266 height 311
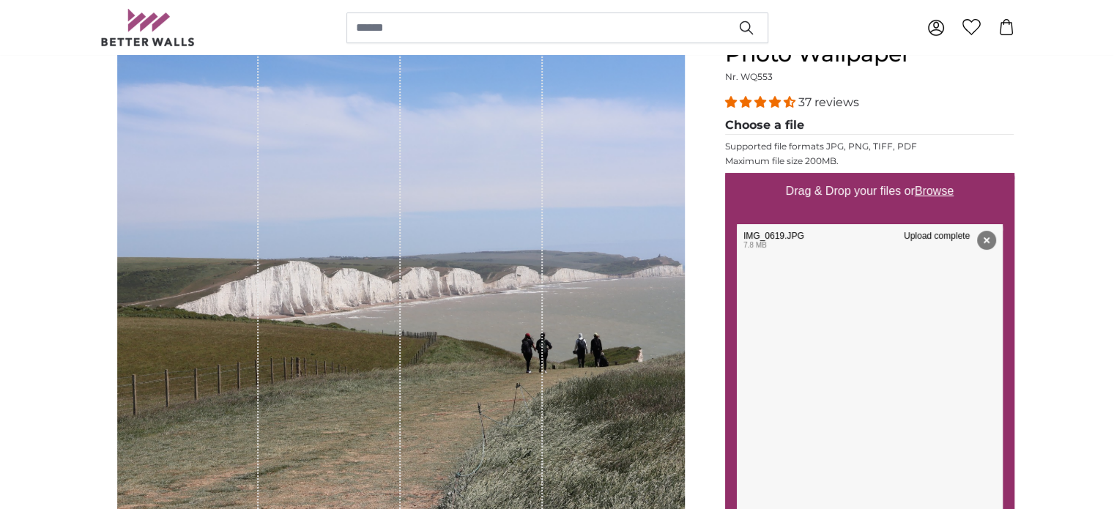
scroll to position [174, 0]
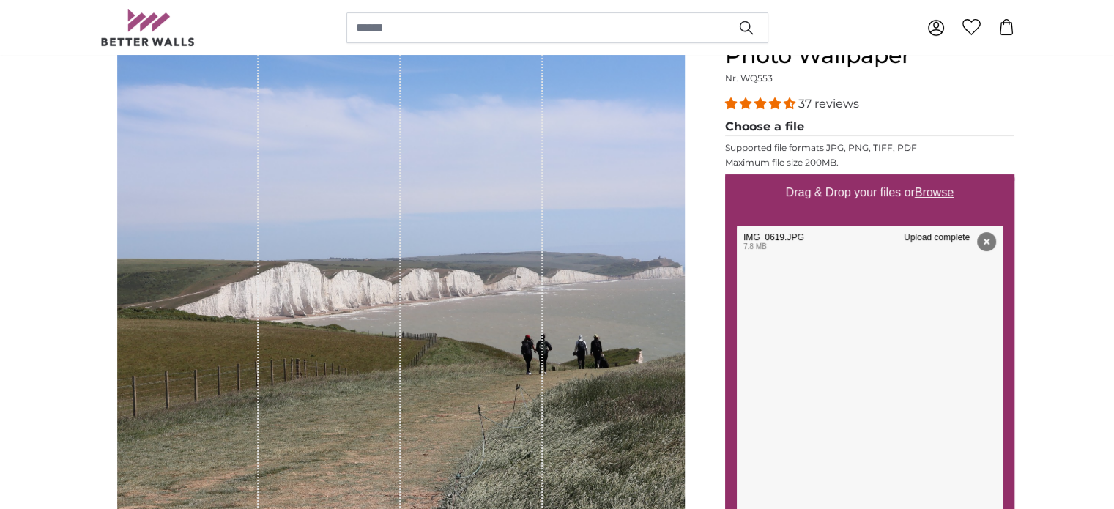
click at [616, 483] on div "1 of 1" at bounding box center [401, 300] width 568 height 568
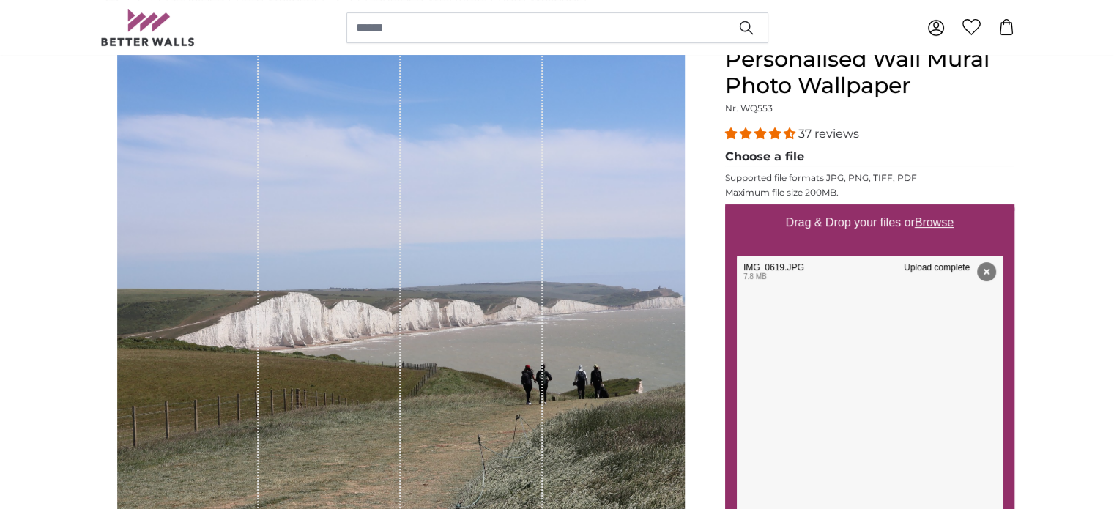
scroll to position [0, 0]
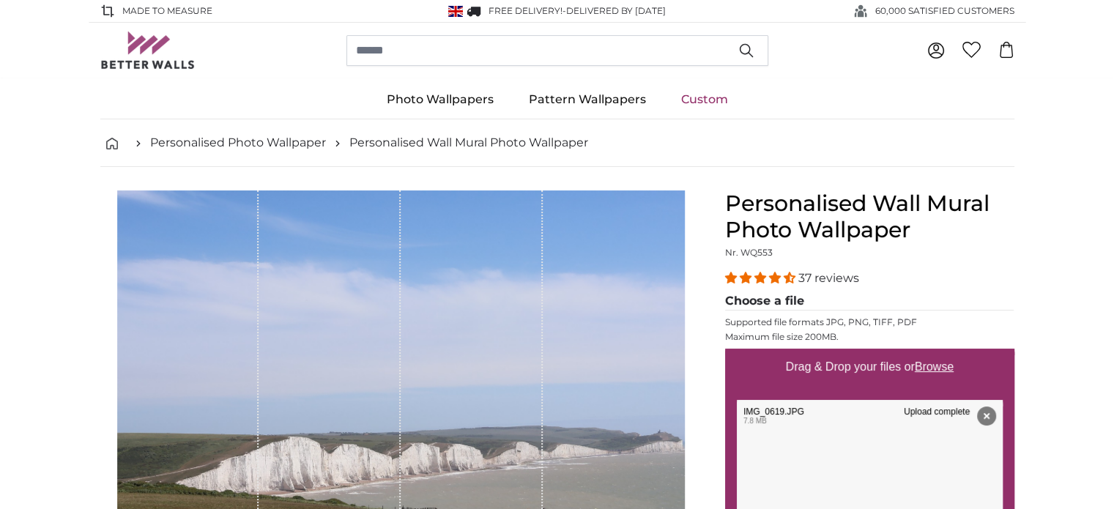
drag, startPoint x: 923, startPoint y: 229, endPoint x: 726, endPoint y: 204, distance: 198.6
click at [726, 204] on h1 "Personalised Wall Mural Photo Wallpaper" at bounding box center [869, 216] width 289 height 53
copy h1 "Personalised Wall Mural Photo Wallpaper"
